Goal: Task Accomplishment & Management: Complete application form

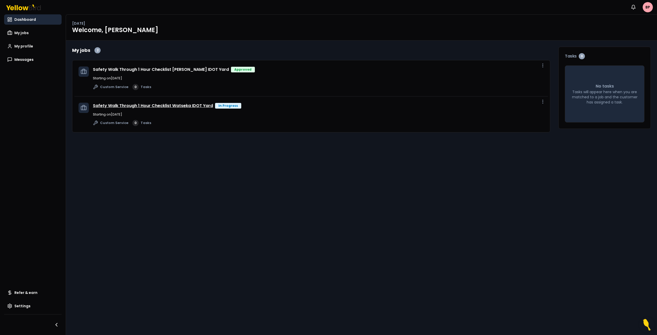
click at [202, 104] on link "Safety Walk Through 1 Hour Checklist Watseka IDOT Yard" at bounding box center [153, 106] width 120 height 6
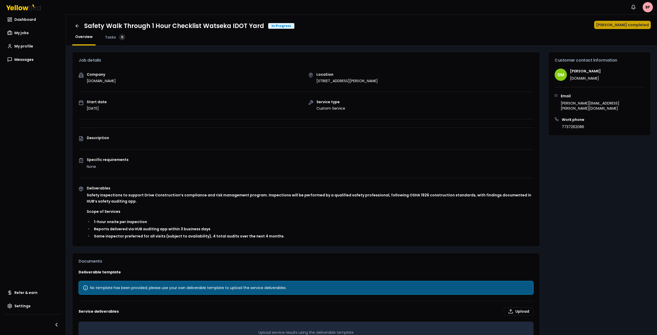
click at [637, 25] on button "[PERSON_NAME] completed" at bounding box center [622, 25] width 57 height 8
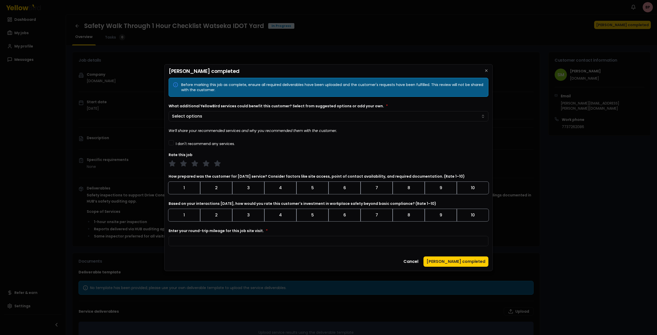
click at [172, 143] on button "I don't recommend any services." at bounding box center [171, 142] width 5 height 5
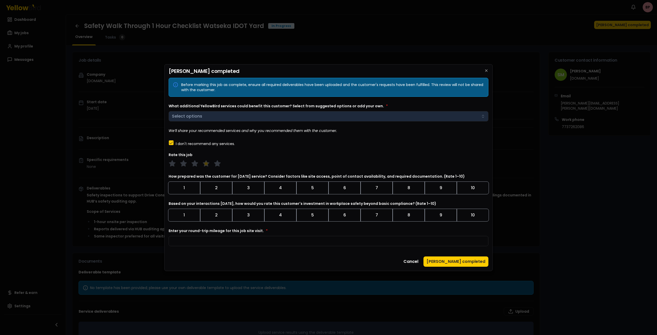
click at [206, 163] on polygon at bounding box center [206, 163] width 6 height 6
click at [353, 189] on button "6" at bounding box center [344, 187] width 32 height 13
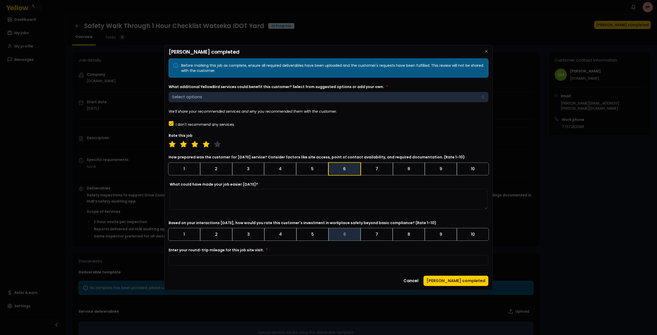
click at [348, 234] on button "6" at bounding box center [344, 234] width 32 height 13
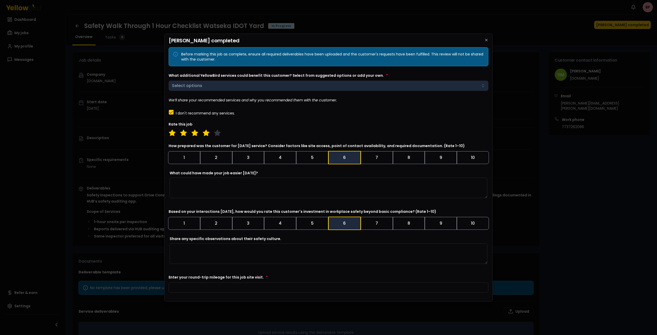
scroll to position [15, 0]
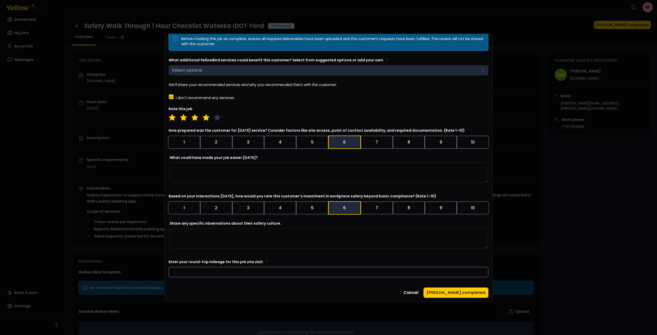
click at [228, 274] on input "Enter your round-trip mileage for this job site visit. *" at bounding box center [329, 272] width 320 height 10
type input "***"
click at [445, 291] on button "[PERSON_NAME] completed" at bounding box center [455, 292] width 65 height 10
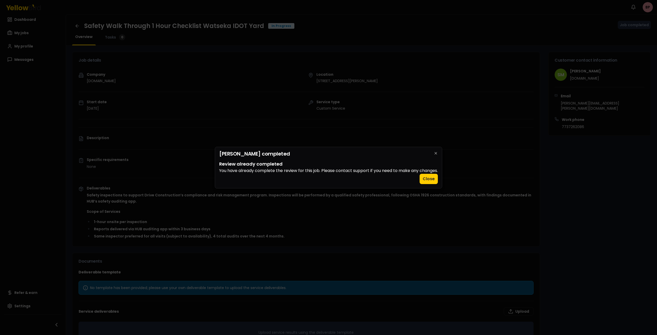
scroll to position [0, 0]
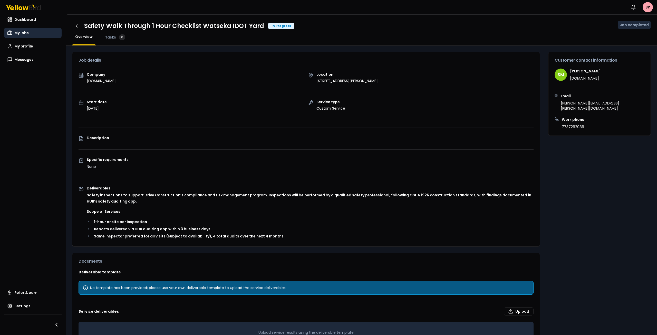
click at [21, 34] on span "My jobs" at bounding box center [21, 32] width 14 height 5
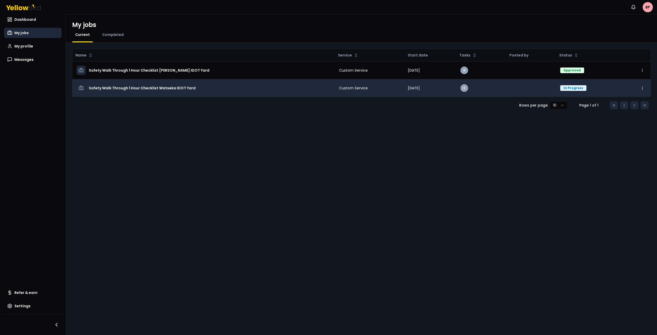
click at [185, 87] on h3 "Safety Walk Through 1 Hour Checklist Watseka IDOT Yard" at bounding box center [142, 87] width 107 height 9
